Goal: Information Seeking & Learning: Learn about a topic

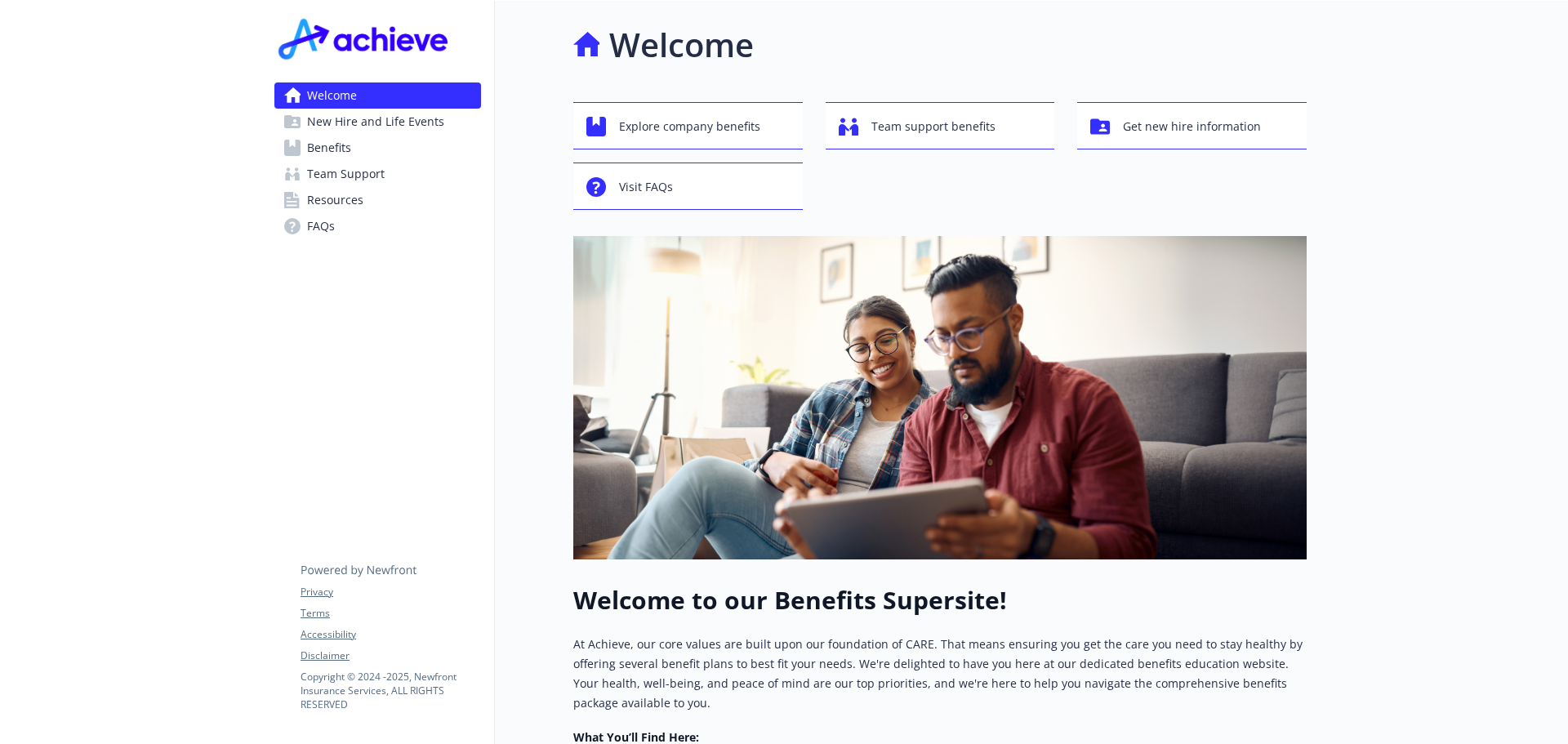
click at [317, 150] on span "Benefits" at bounding box center [328, 147] width 44 height 26
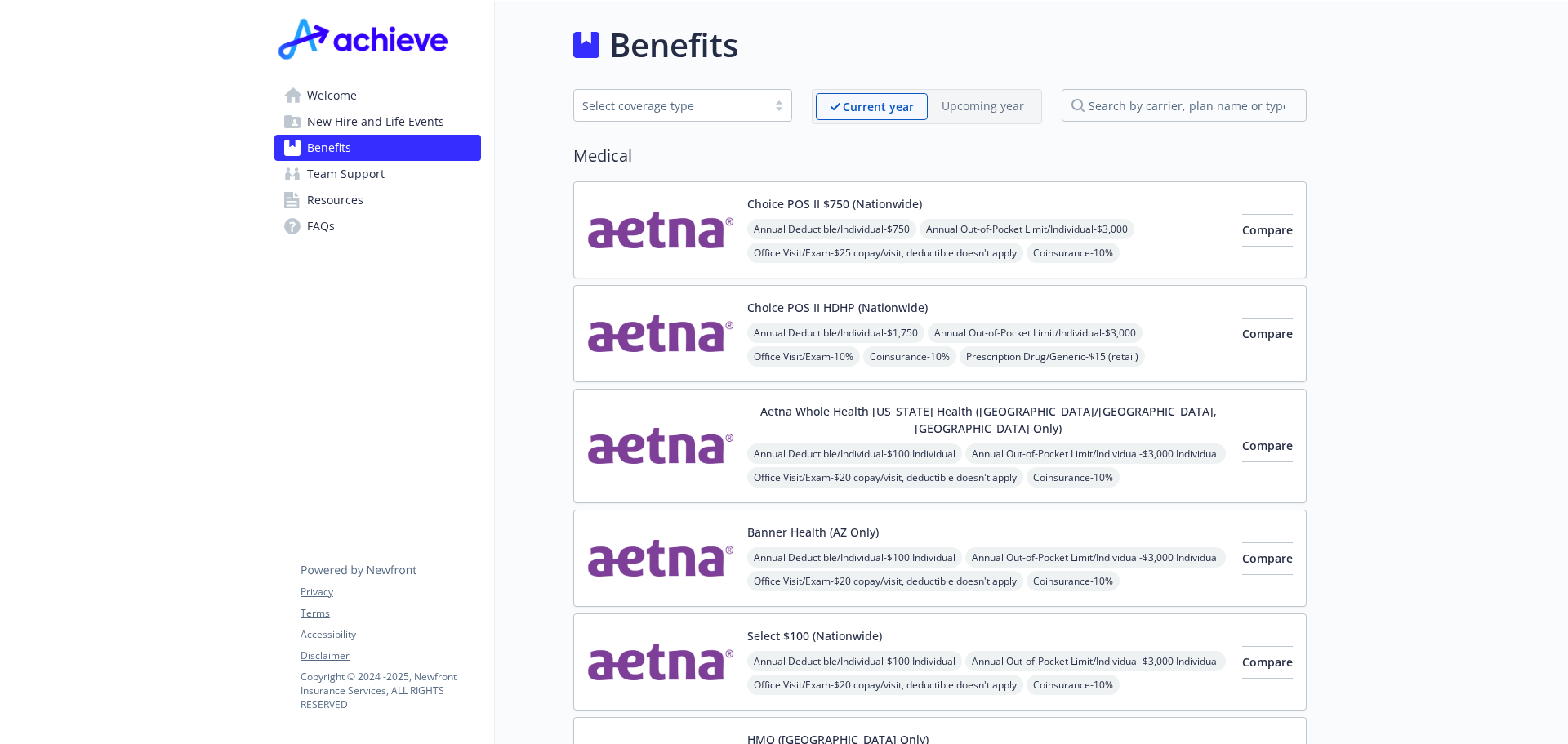
click at [374, 167] on span "Team Support" at bounding box center [345, 174] width 77 height 26
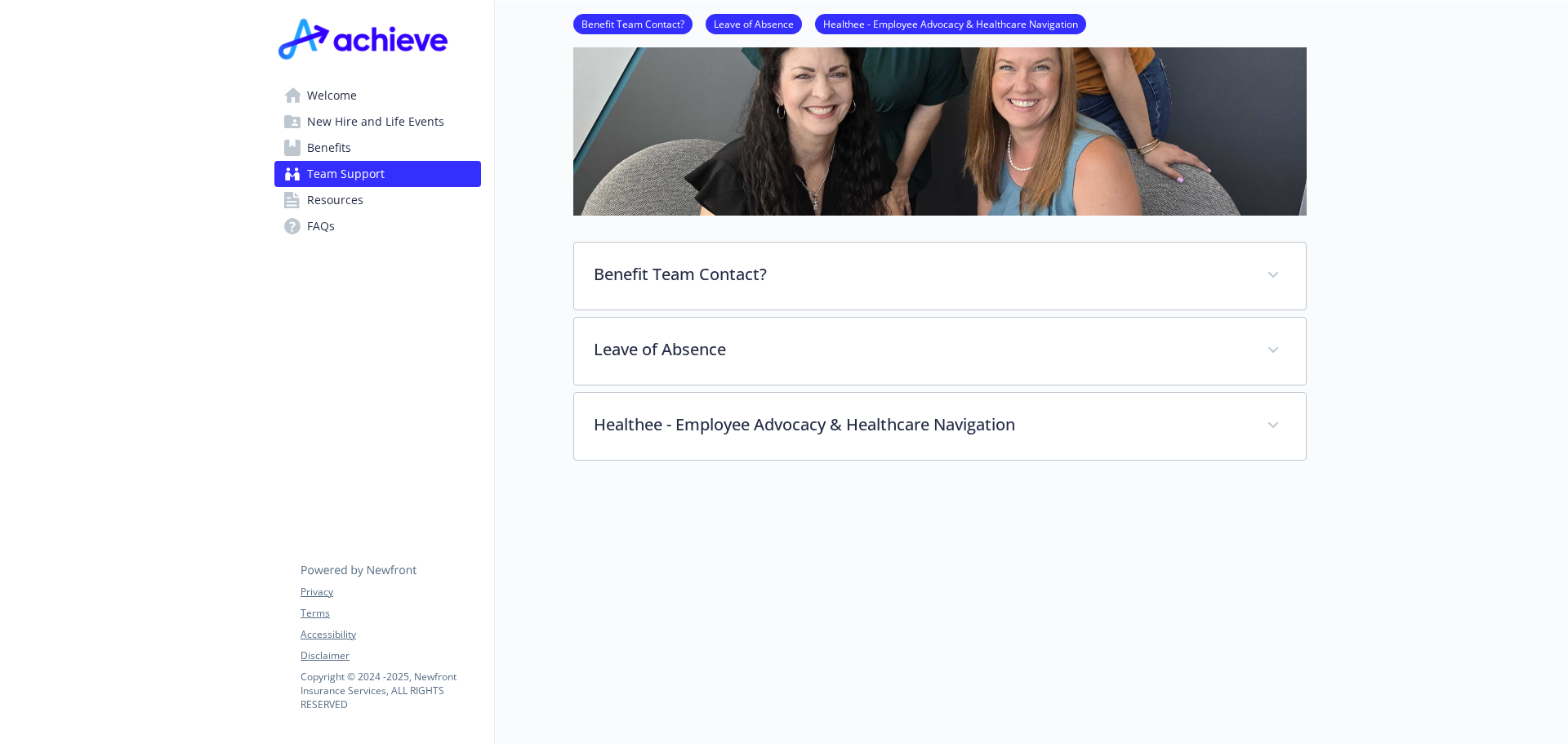
scroll to position [383, 0]
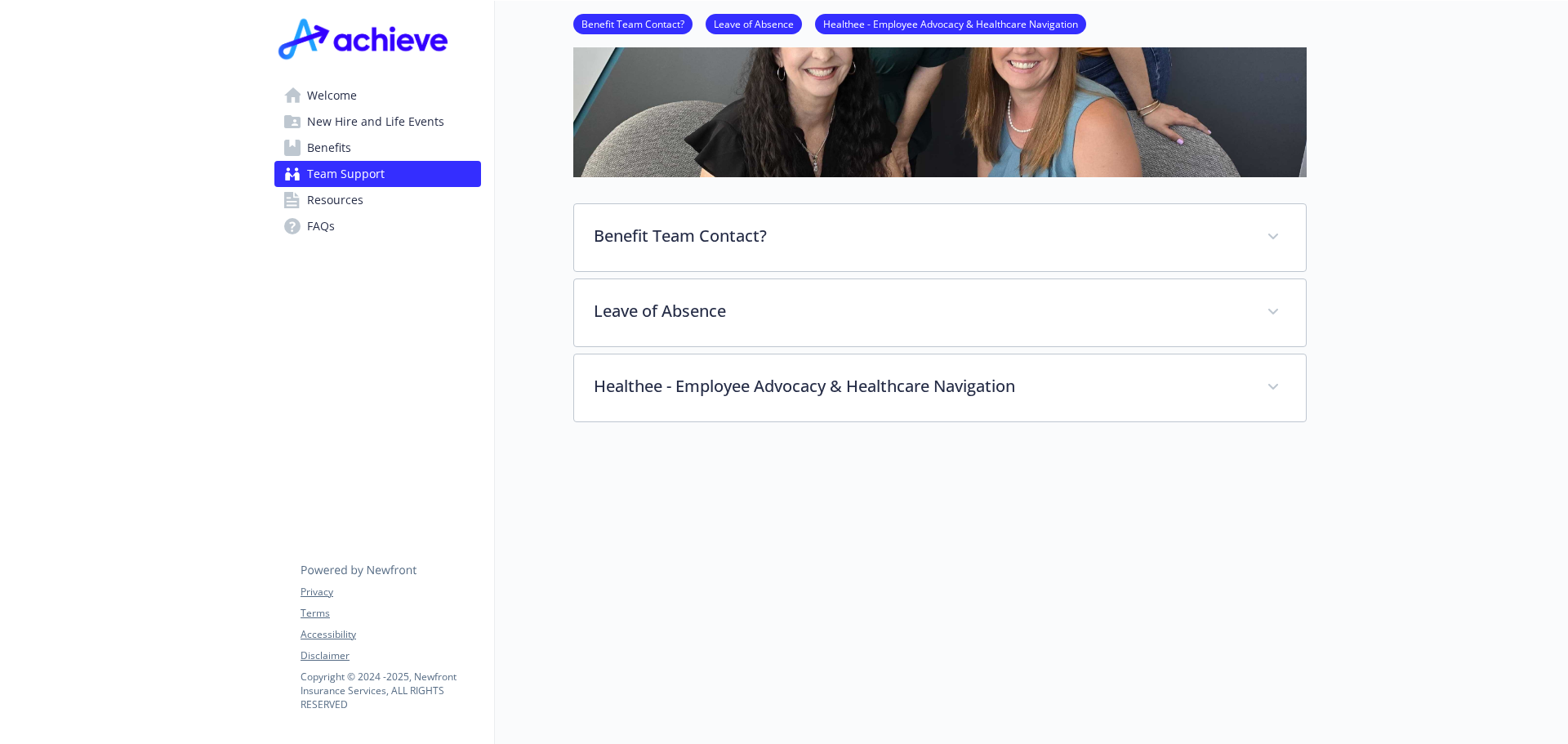
click at [404, 79] on div "Welcome New Hire and Life Events Benefits Team Support Resources FAQs Privacy T…" at bounding box center [378, 137] width 233 height 271
click at [419, 96] on link "Welcome" at bounding box center [378, 95] width 207 height 26
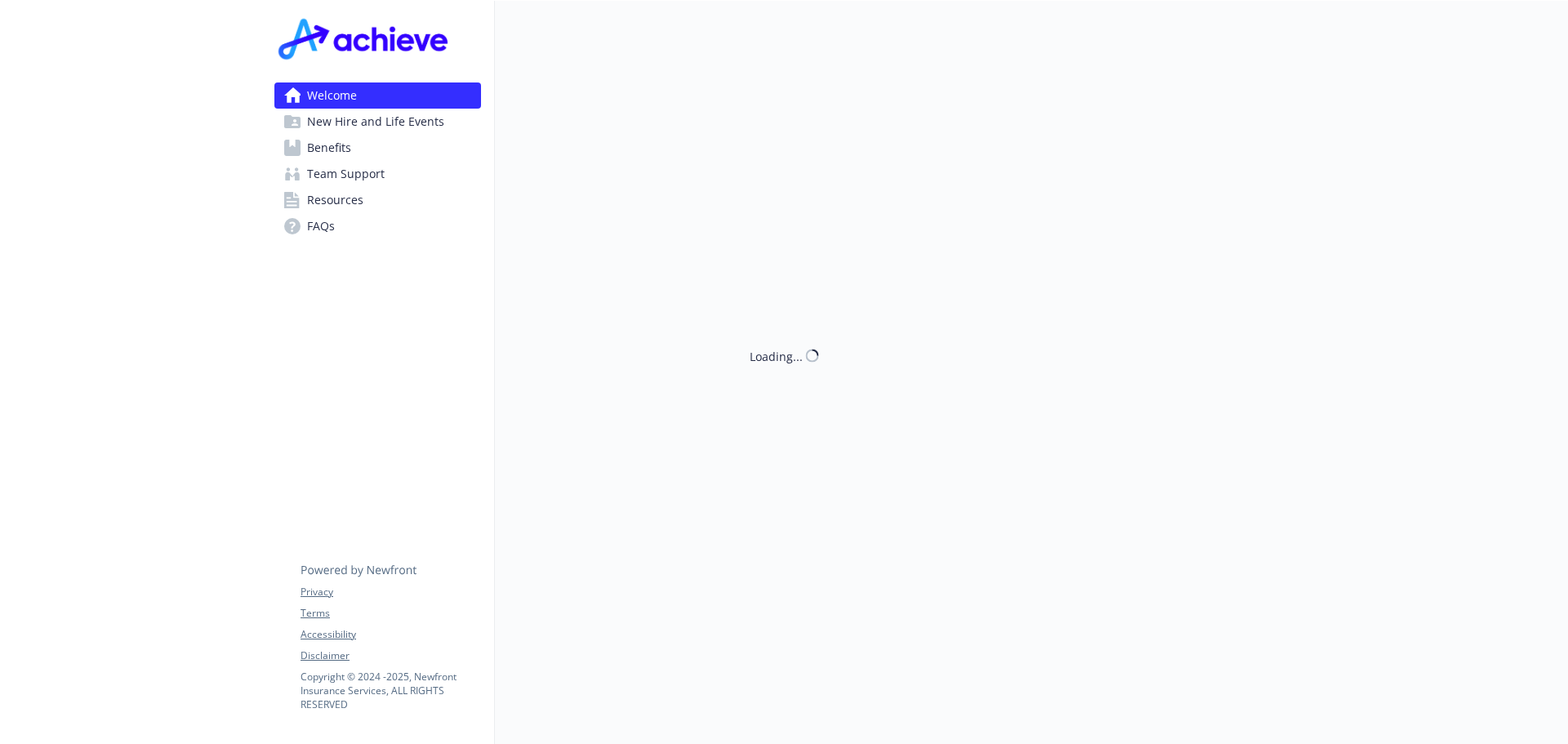
scroll to position [383, 0]
